Goal: Task Accomplishment & Management: Manage account settings

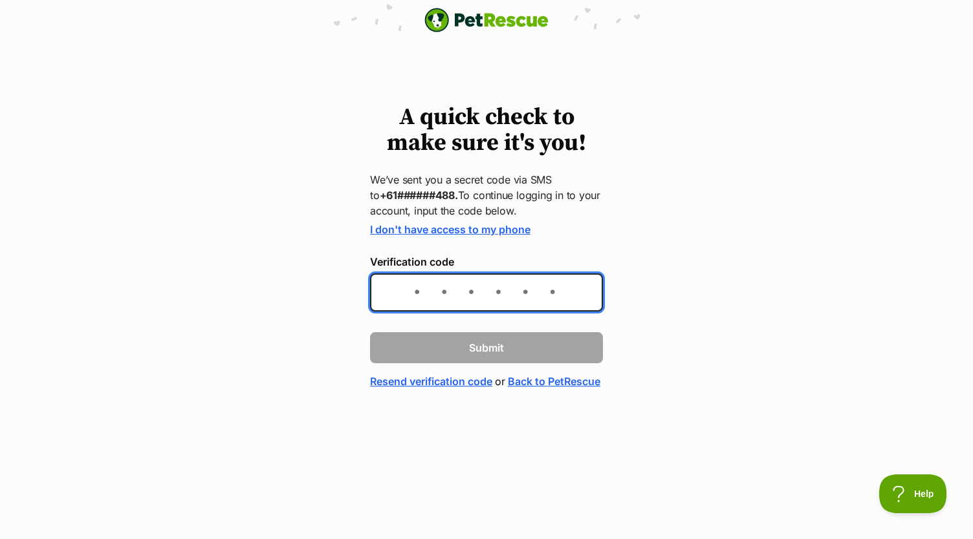
click at [424, 280] on input "Verification code" at bounding box center [486, 293] width 233 height 38
type input "663864"
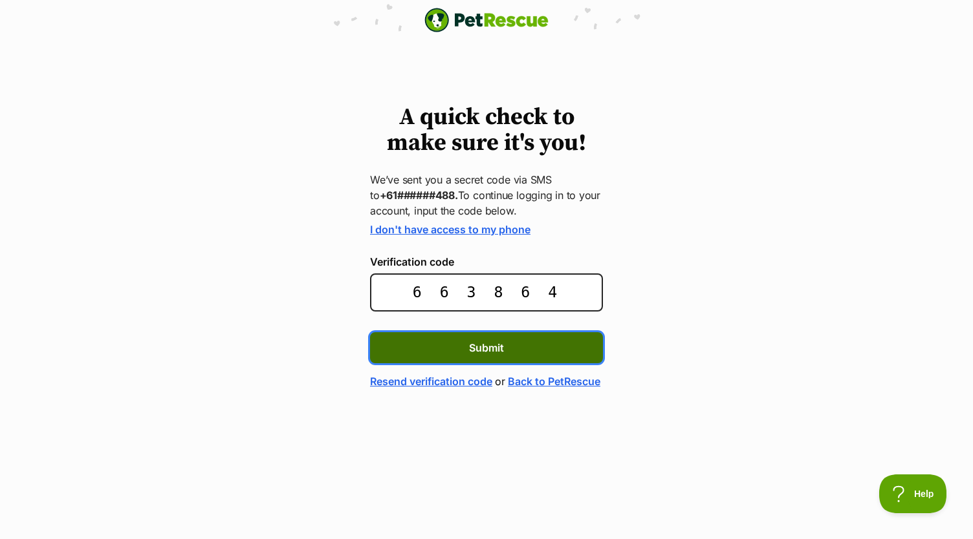
click at [490, 355] on button "Submit" at bounding box center [486, 347] width 233 height 31
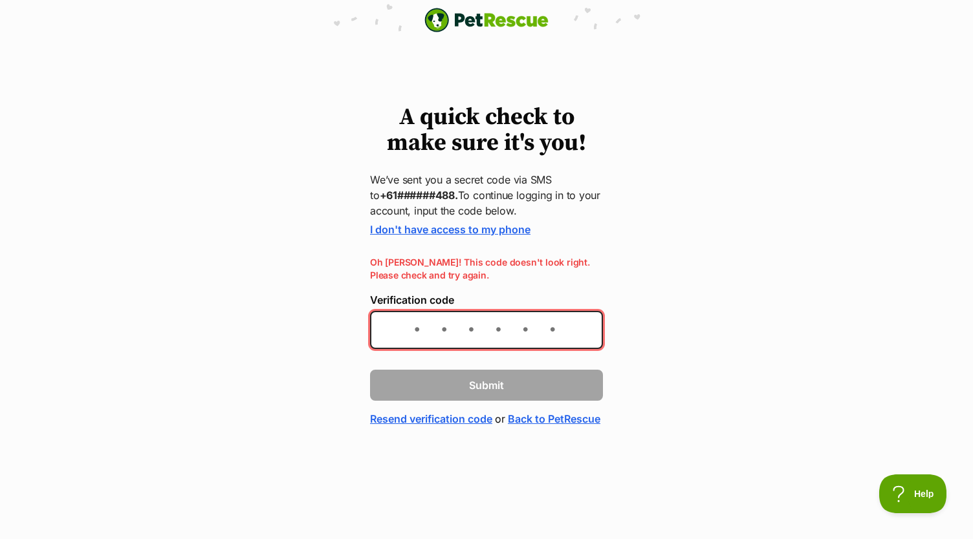
click at [490, 355] on form "I don't have access to my phone Oh [PERSON_NAME]! This code doesn't look right.…" at bounding box center [486, 325] width 233 height 203
click at [491, 336] on input "Verification code" at bounding box center [486, 330] width 233 height 38
type input "638648"
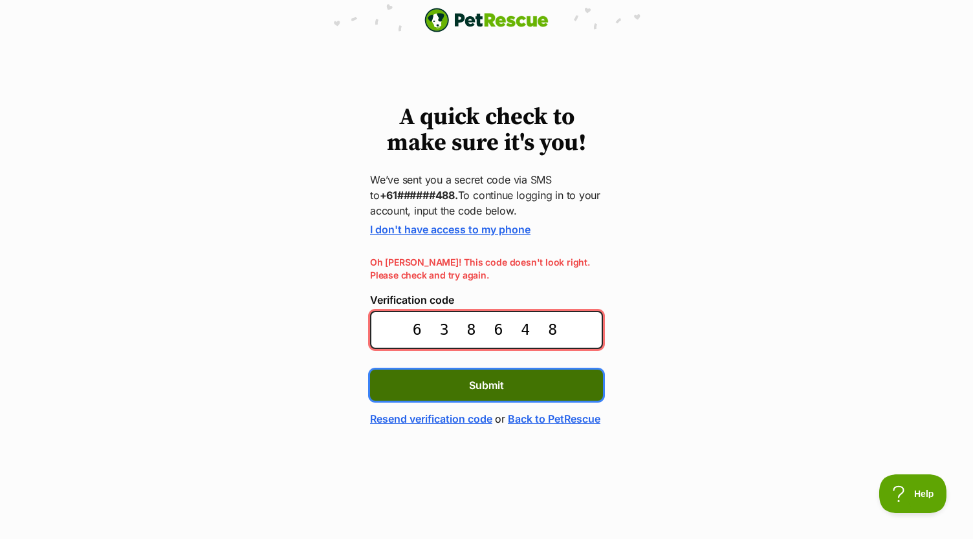
click at [495, 389] on span "Submit" at bounding box center [486, 386] width 35 height 16
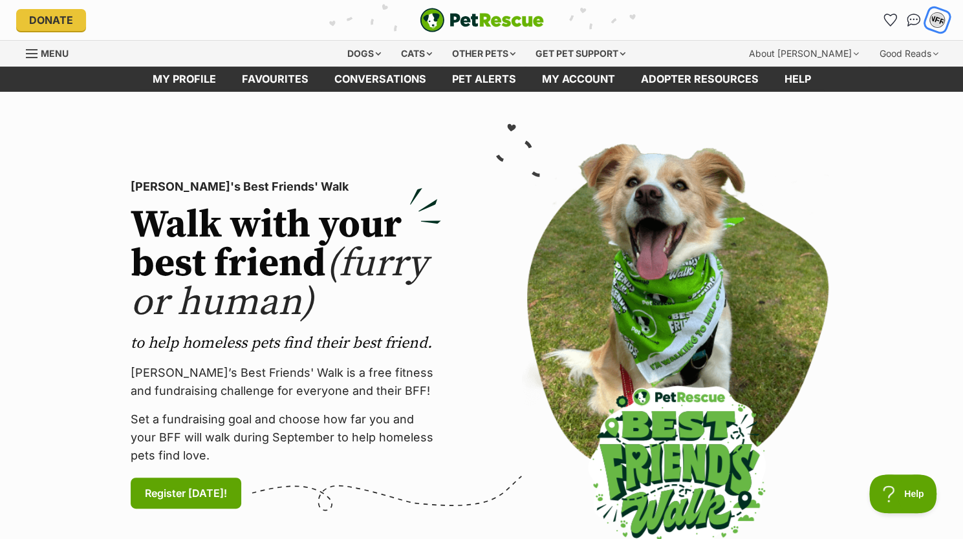
click at [934, 17] on div "NFR" at bounding box center [937, 20] width 17 height 17
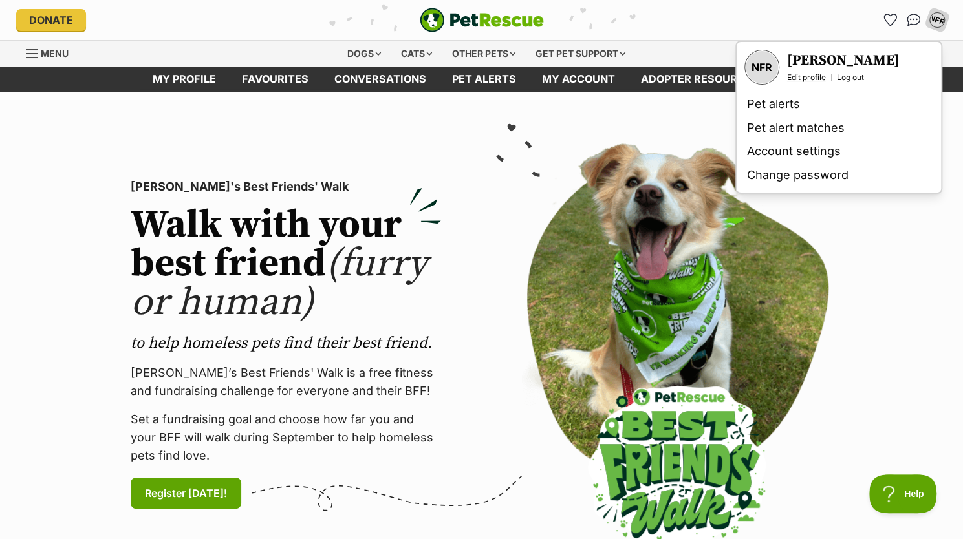
click at [817, 83] on link "Edit profile" at bounding box center [806, 77] width 39 height 10
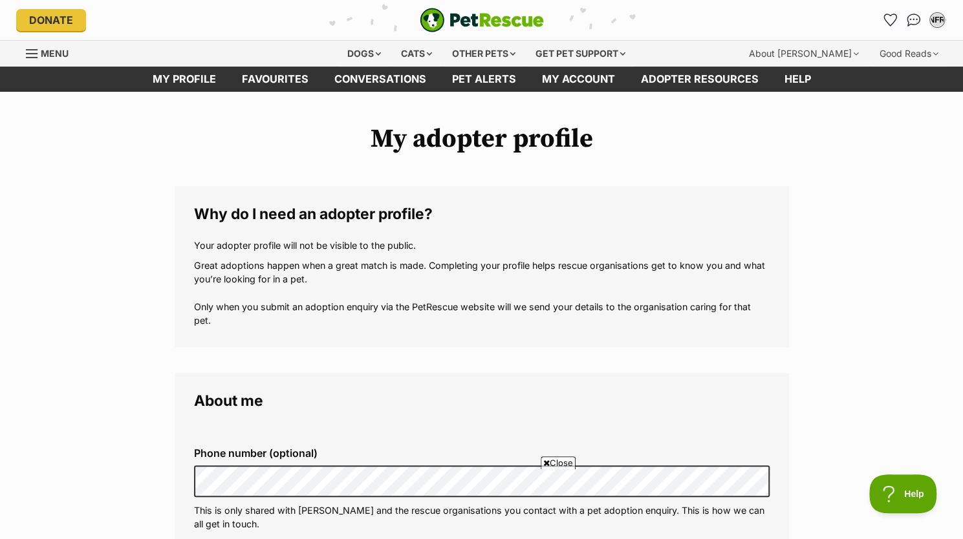
scroll to position [1, 0]
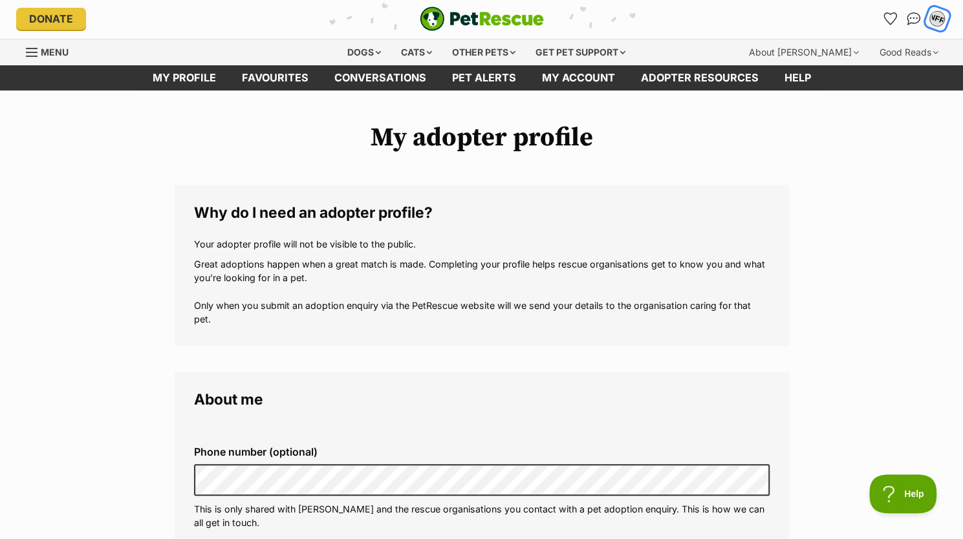
click at [931, 19] on div "NFR" at bounding box center [937, 18] width 17 height 17
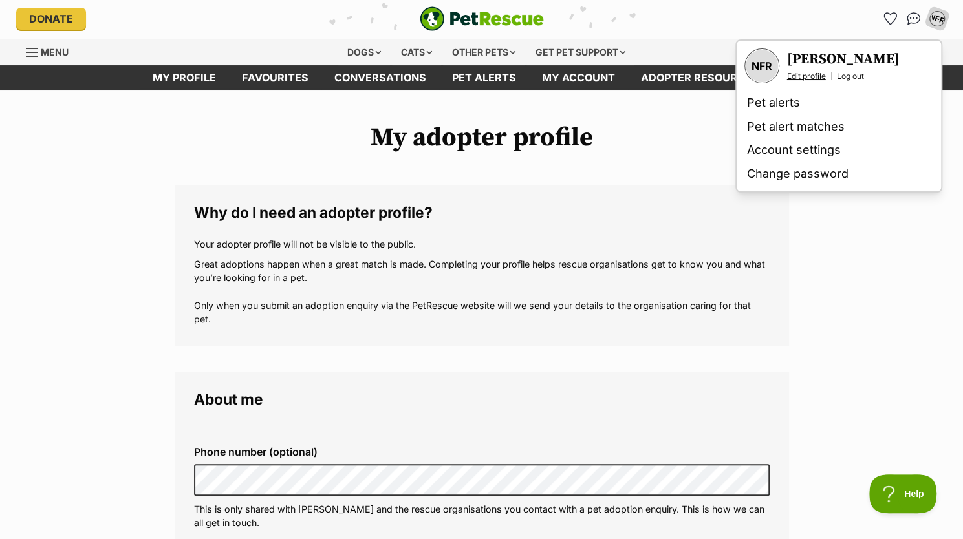
click at [812, 81] on link "Edit profile" at bounding box center [806, 76] width 39 height 10
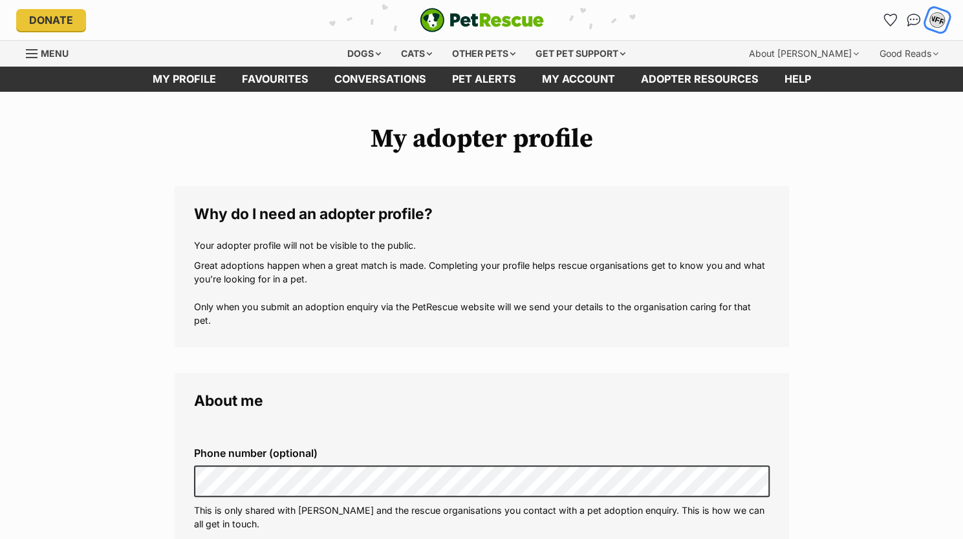
click at [934, 16] on div "NFR" at bounding box center [937, 20] width 17 height 17
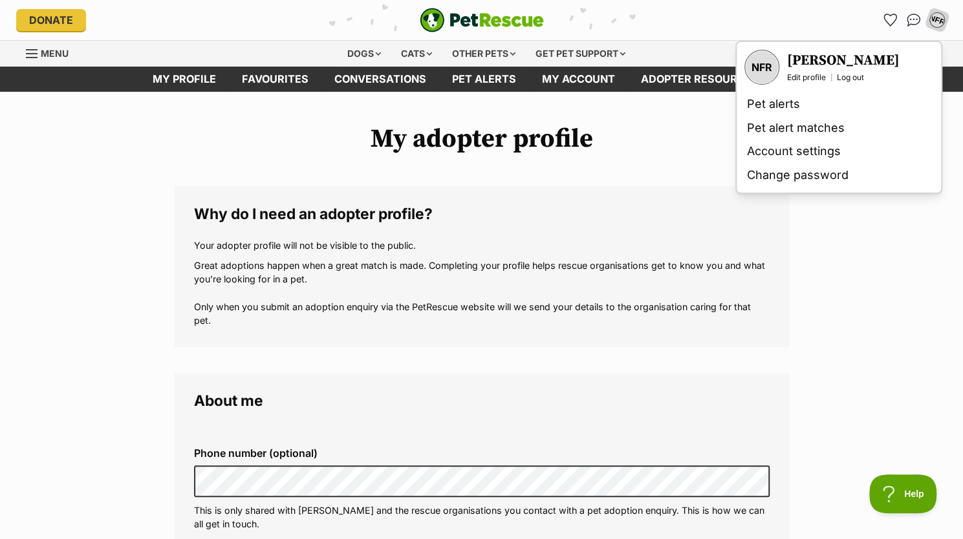
click at [833, 55] on h3 "[PERSON_NAME]" at bounding box center [843, 61] width 113 height 18
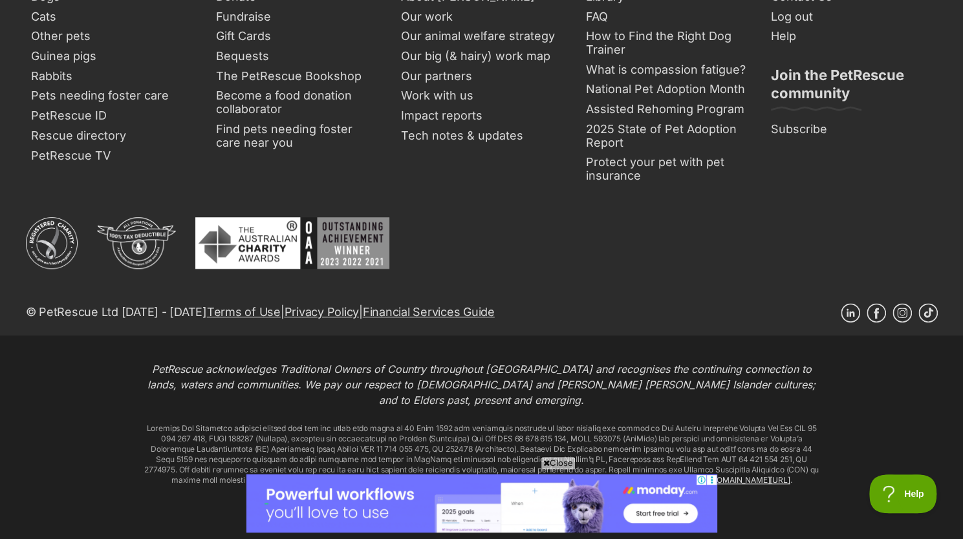
scroll to position [563, 0]
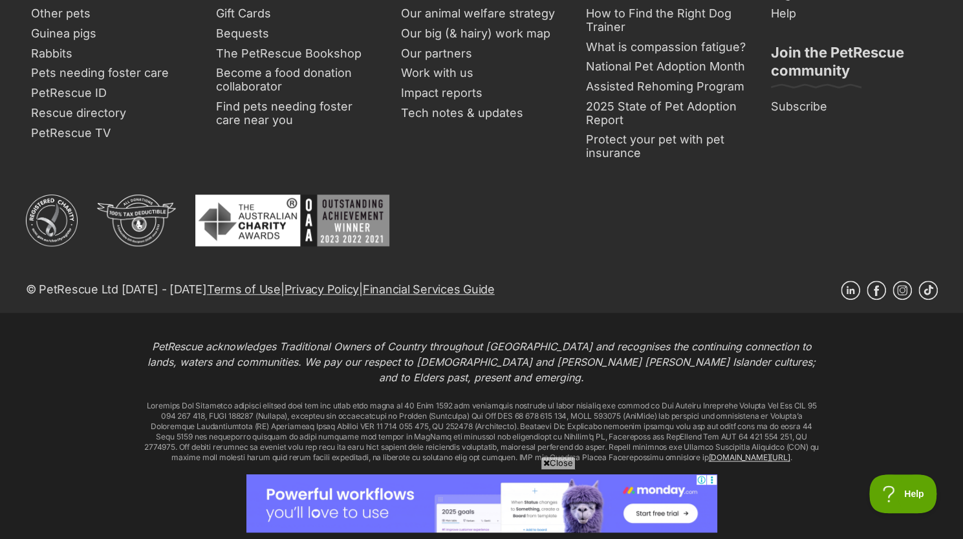
click at [562, 458] on span "Close" at bounding box center [558, 463] width 35 height 13
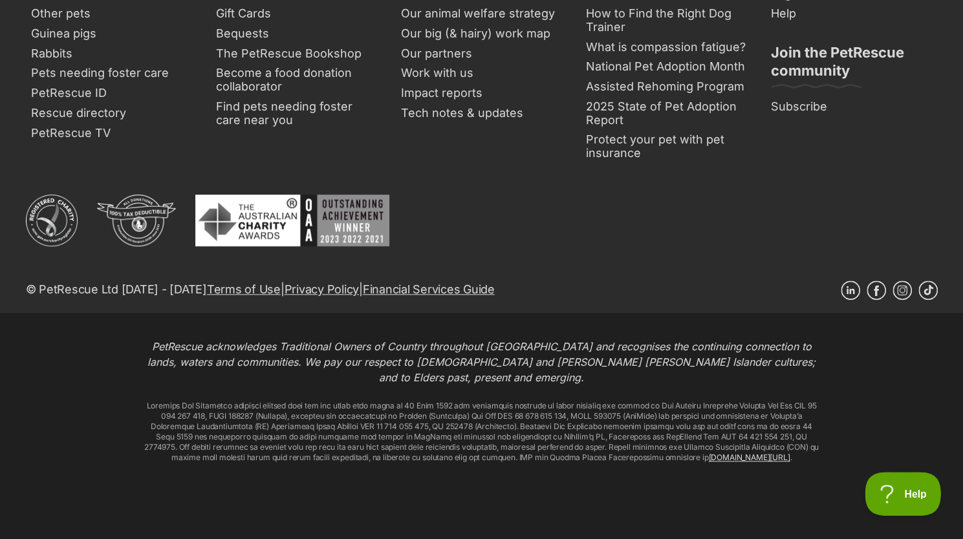
click at [904, 489] on span "Help" at bounding box center [898, 491] width 67 height 9
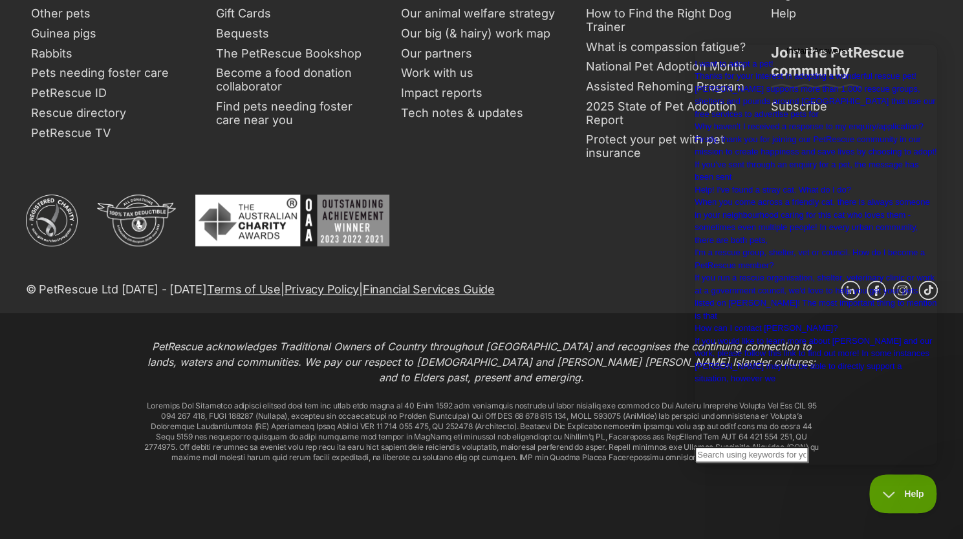
click at [752, 448] on input "Search Doc articles" at bounding box center [751, 455] width 114 height 17
type input "how to delete account"
click button "search" at bounding box center [699, 476] width 10 height 17
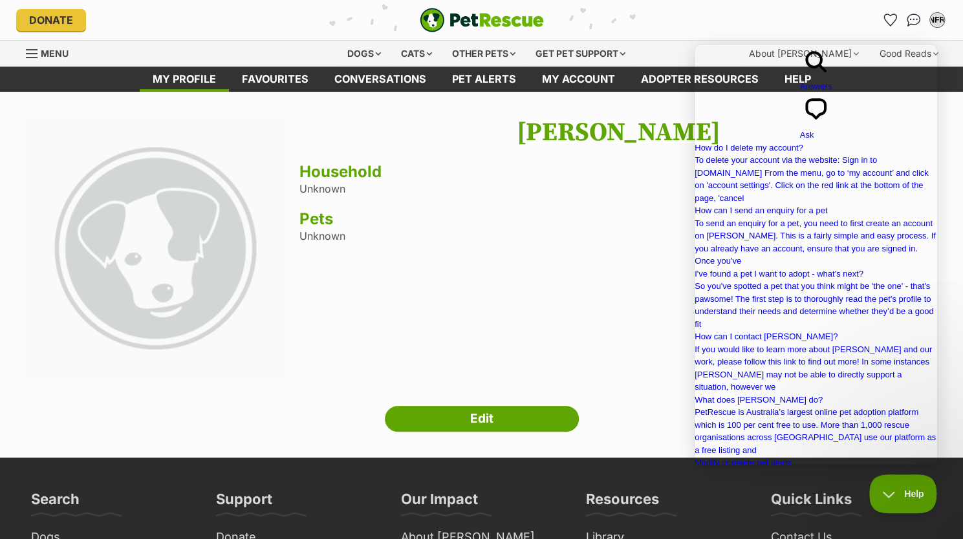
click at [653, 255] on div "Nathalie Fuentes Reyes Household Unknown Pets Unknown" at bounding box center [618, 249] width 638 height 263
click at [595, 71] on link "My account" at bounding box center [578, 79] width 99 height 25
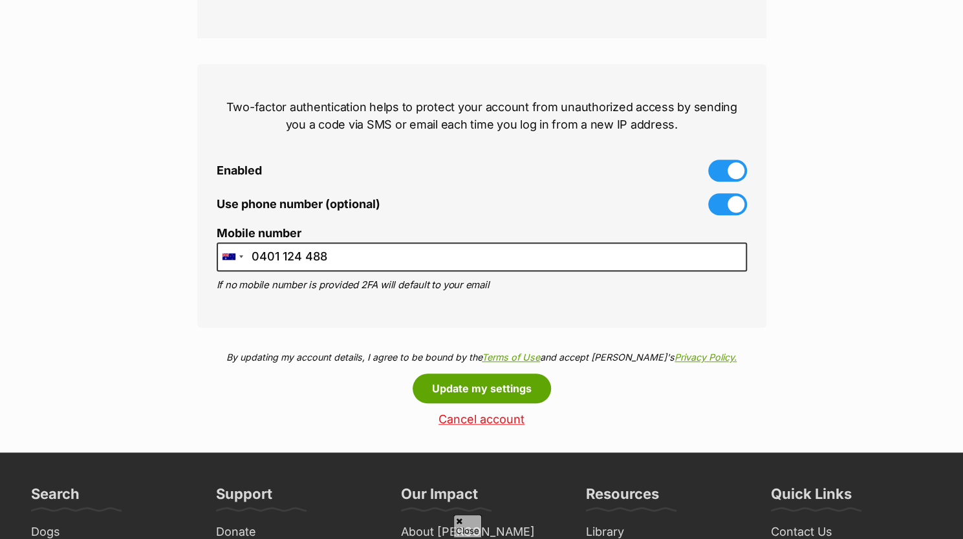
click at [477, 422] on link "Cancel account" at bounding box center [481, 420] width 569 height 14
